Goal: Task Accomplishment & Management: Use online tool/utility

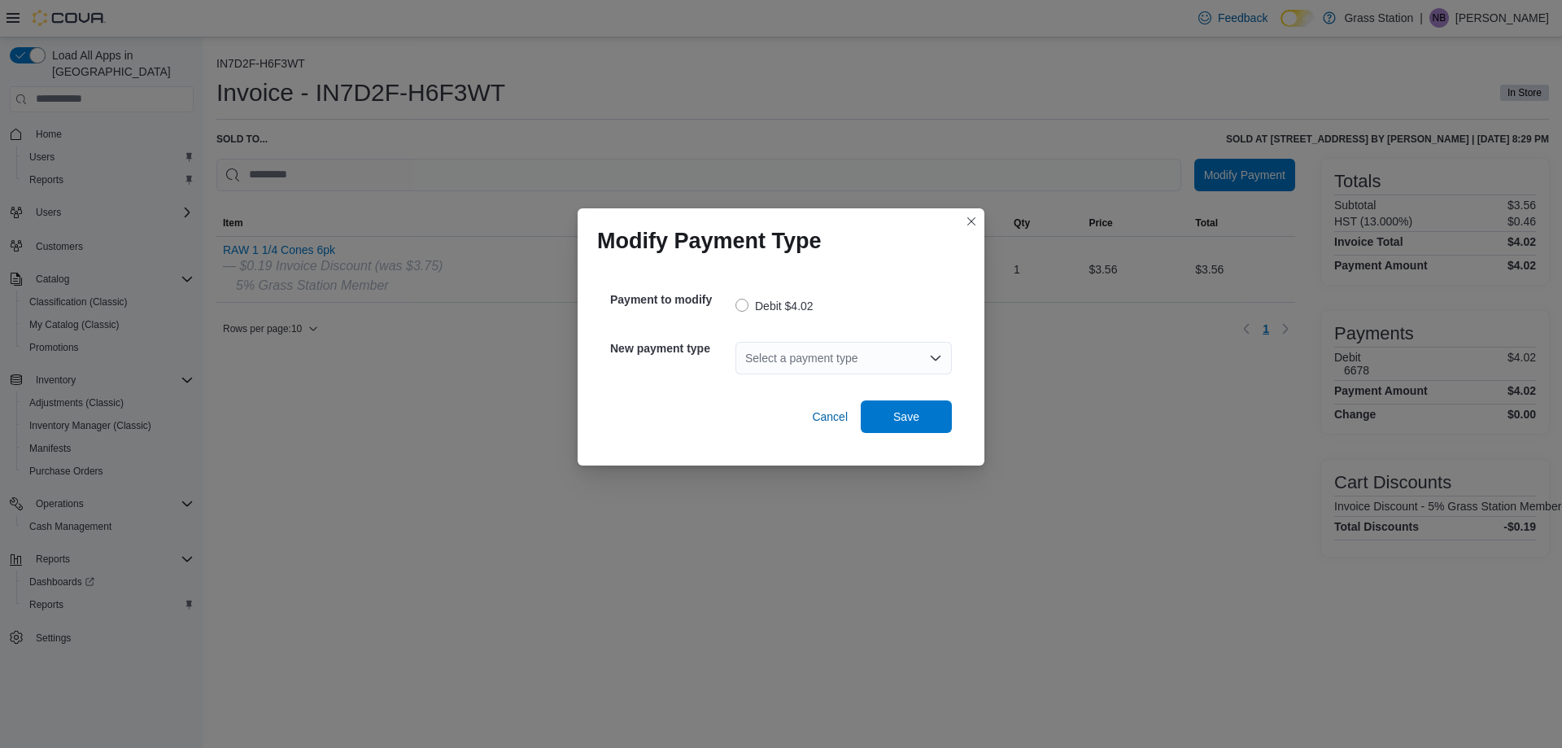
click at [802, 366] on div "Select a payment type" at bounding box center [843, 358] width 216 height 33
